Goal: Information Seeking & Learning: Learn about a topic

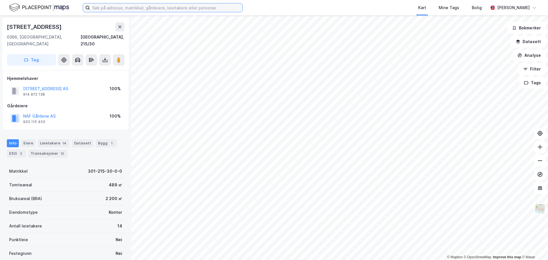
click at [111, 6] on input at bounding box center [166, 7] width 152 height 9
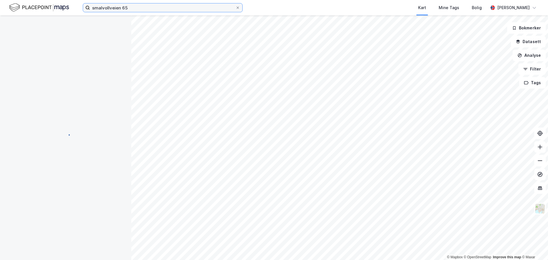
scroll to position [1, 0]
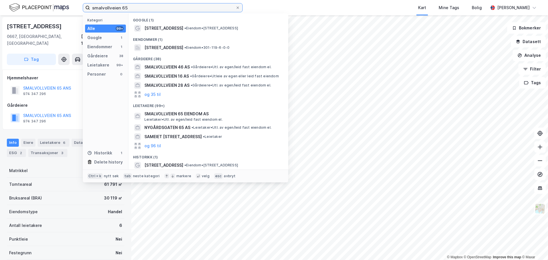
click at [129, 3] on input "smalvollveien 65" at bounding box center [162, 7] width 145 height 9
click at [129, 7] on input "smalvollveien 65" at bounding box center [162, 7] width 145 height 9
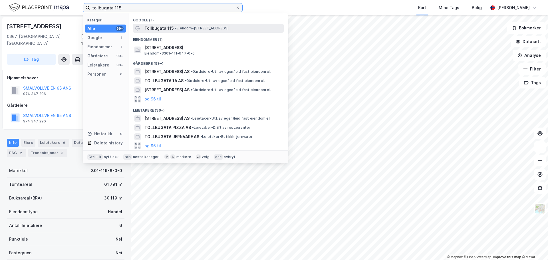
type input "tollbugata 115"
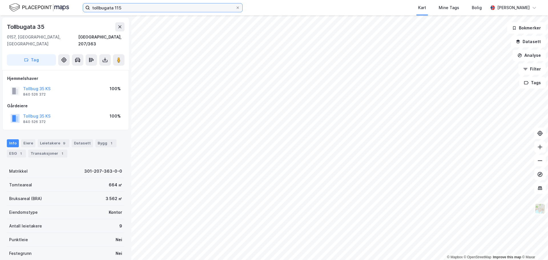
scroll to position [1, 0]
click at [125, 6] on input "tollbugata 115" at bounding box center [162, 7] width 145 height 9
click at [122, 7] on input "tollbugata 115" at bounding box center [162, 7] width 145 height 9
